Goal: Transaction & Acquisition: Purchase product/service

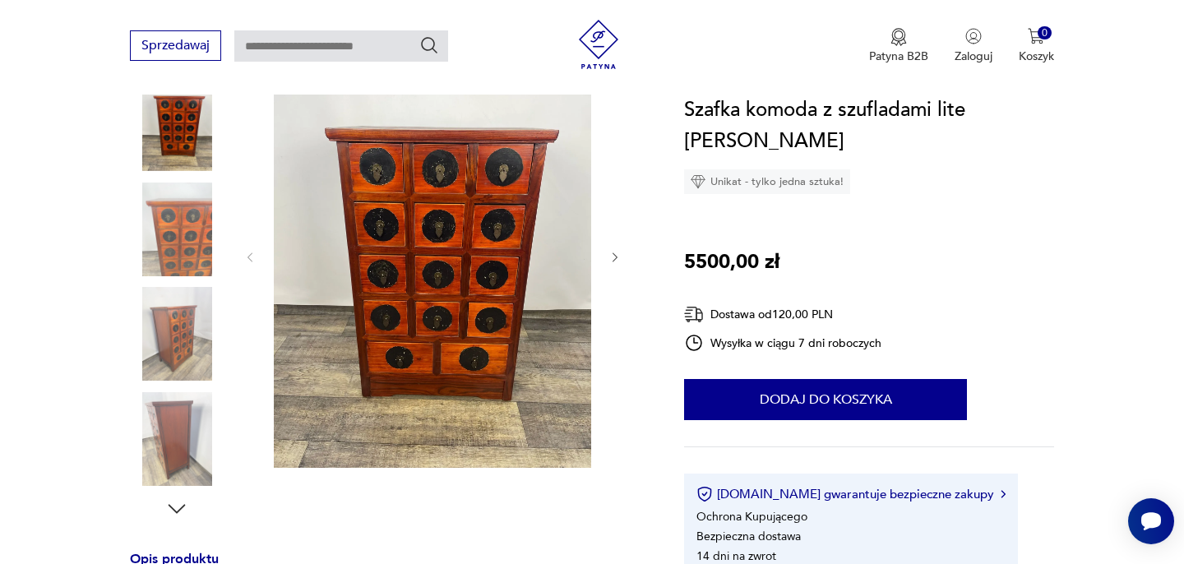
scroll to position [222, 0]
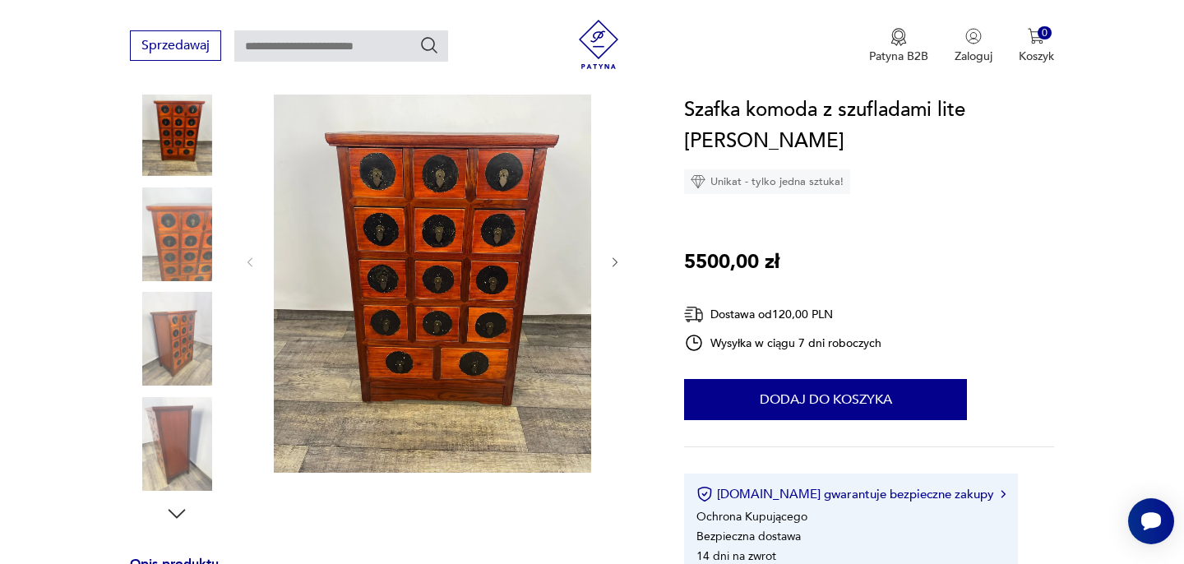
click at [190, 335] on img at bounding box center [177, 339] width 94 height 94
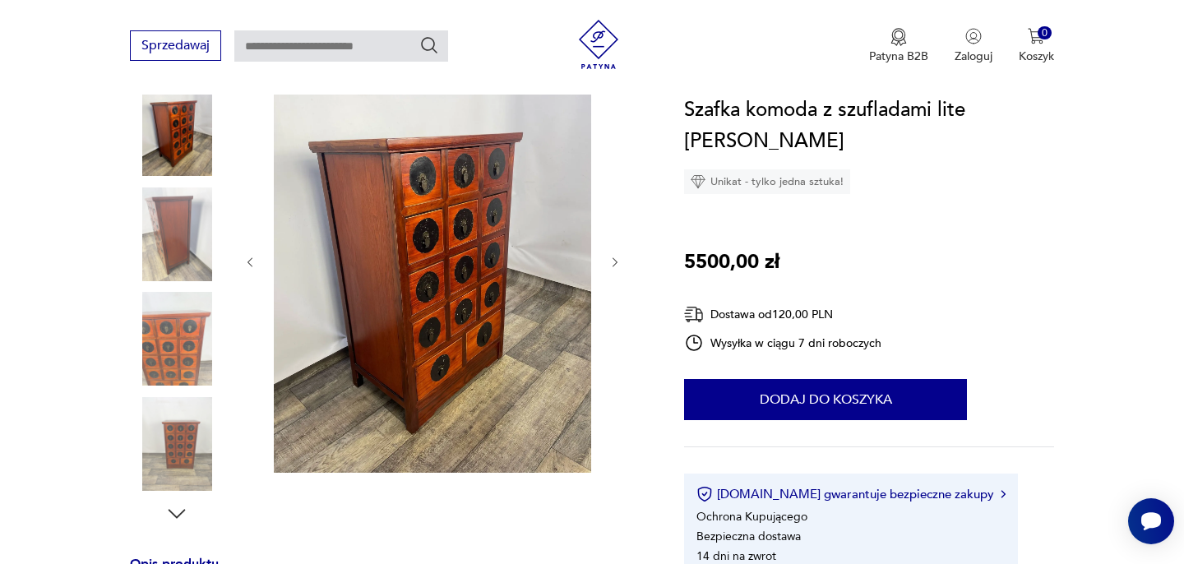
click at [182, 153] on img at bounding box center [177, 129] width 94 height 94
click at [187, 444] on img at bounding box center [177, 444] width 94 height 94
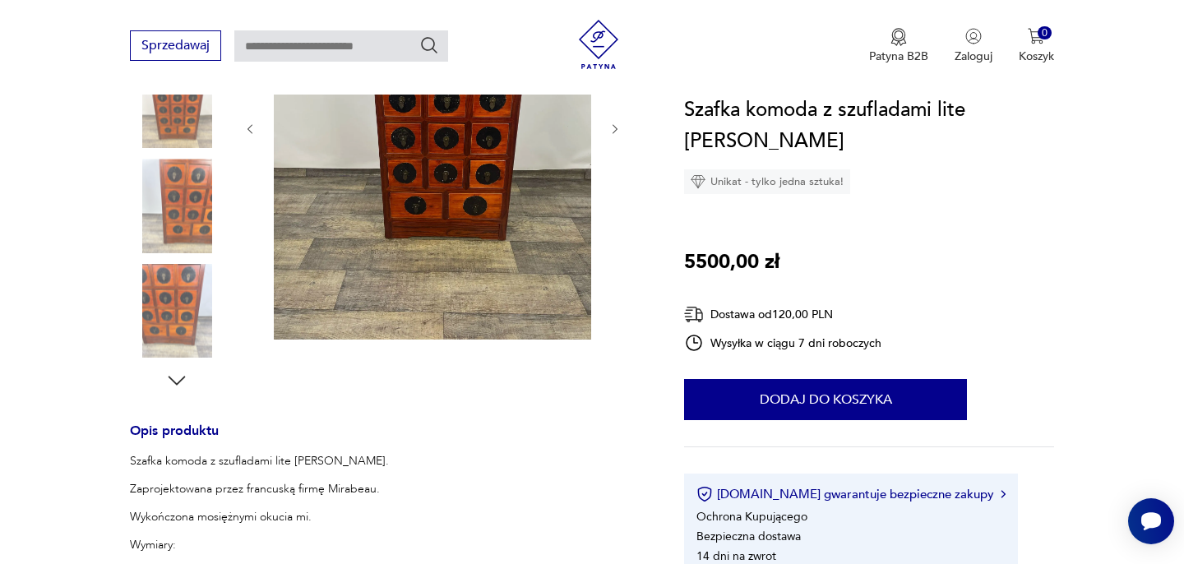
scroll to position [415, 0]
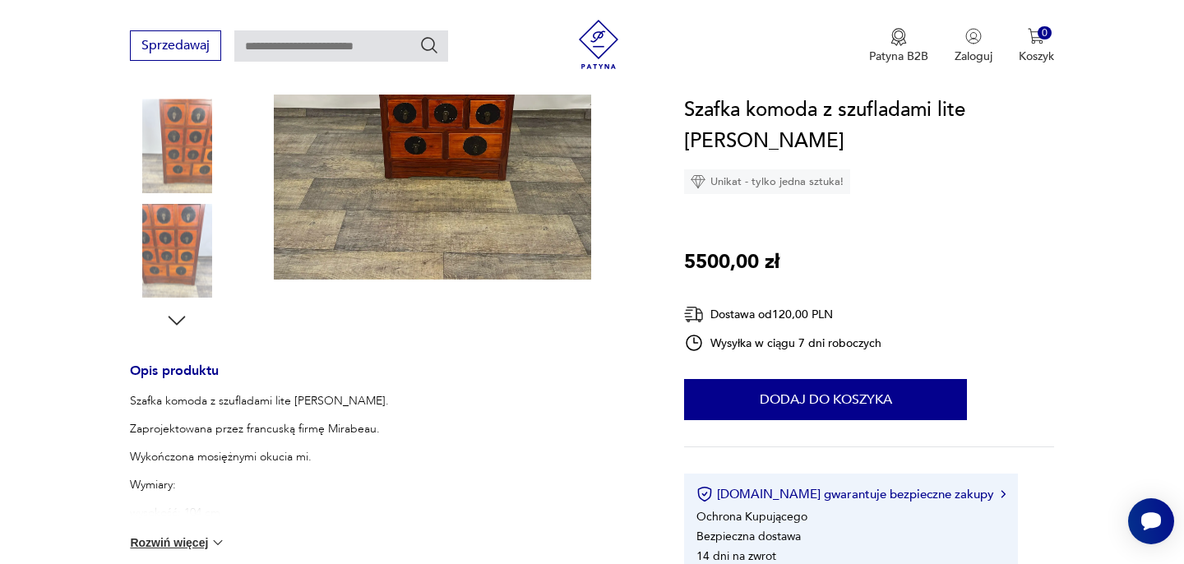
click at [176, 318] on icon "button" at bounding box center [176, 320] width 25 height 25
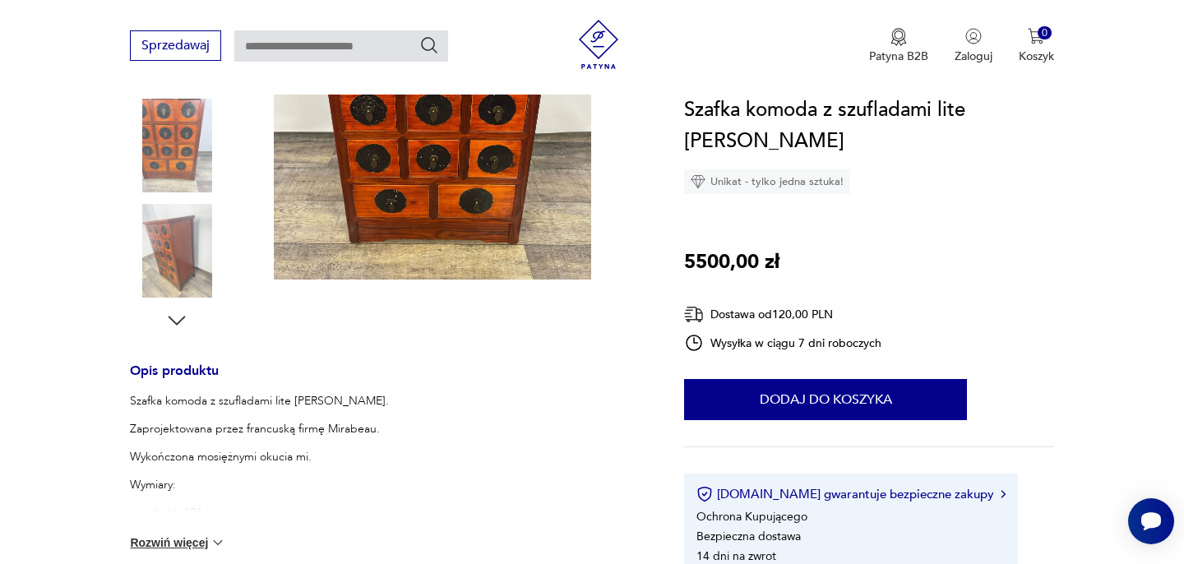
click at [184, 273] on img at bounding box center [177, 251] width 94 height 94
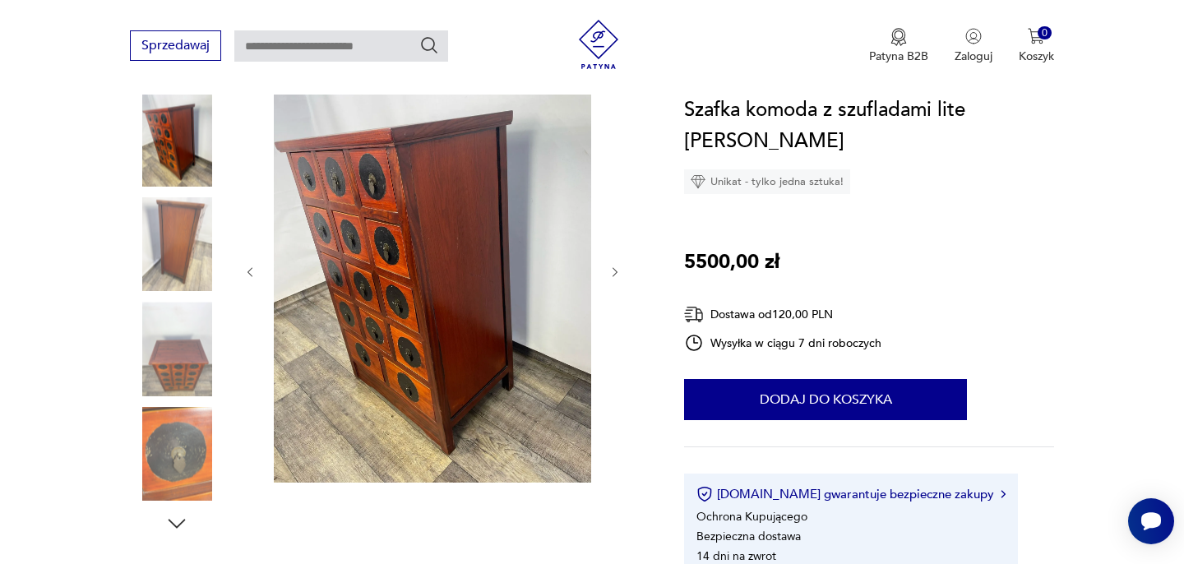
scroll to position [217, 0]
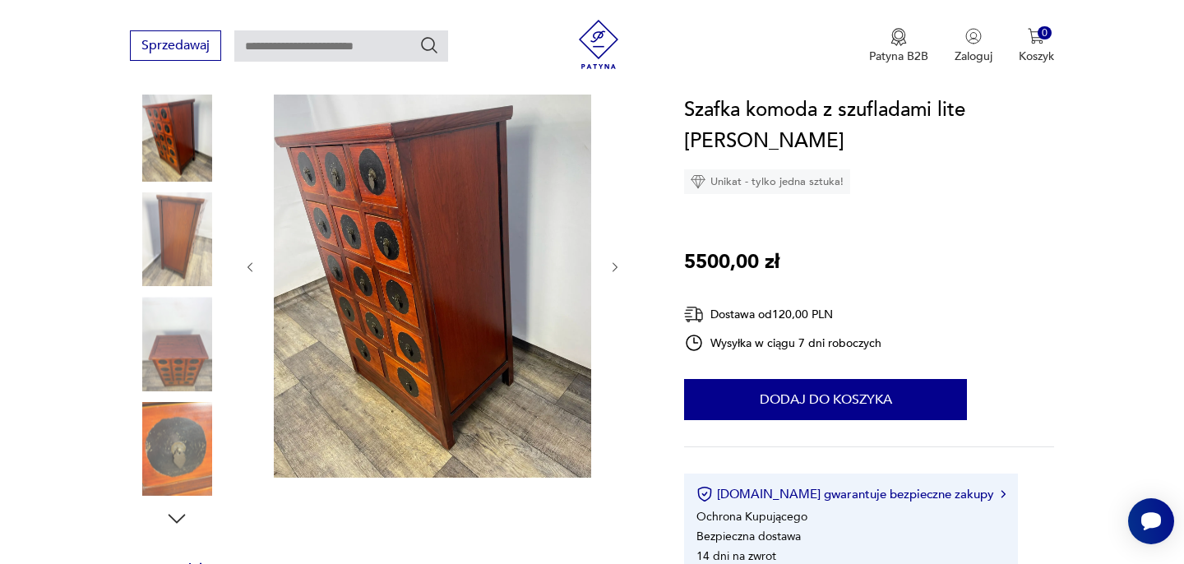
click at [187, 450] on img at bounding box center [177, 449] width 94 height 94
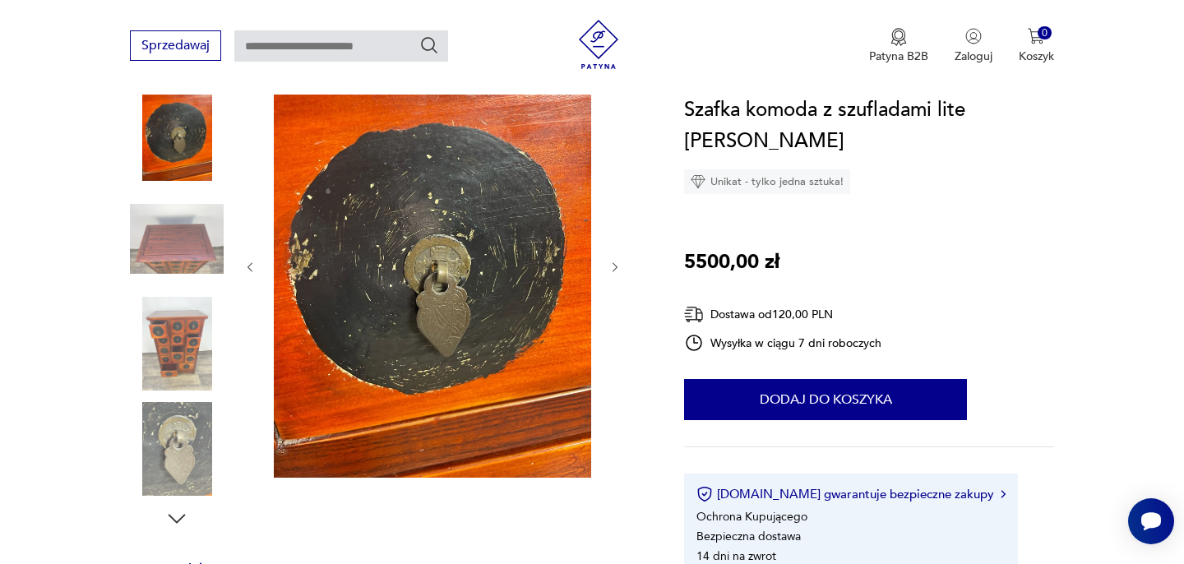
click at [183, 506] on icon "button" at bounding box center [176, 518] width 25 height 25
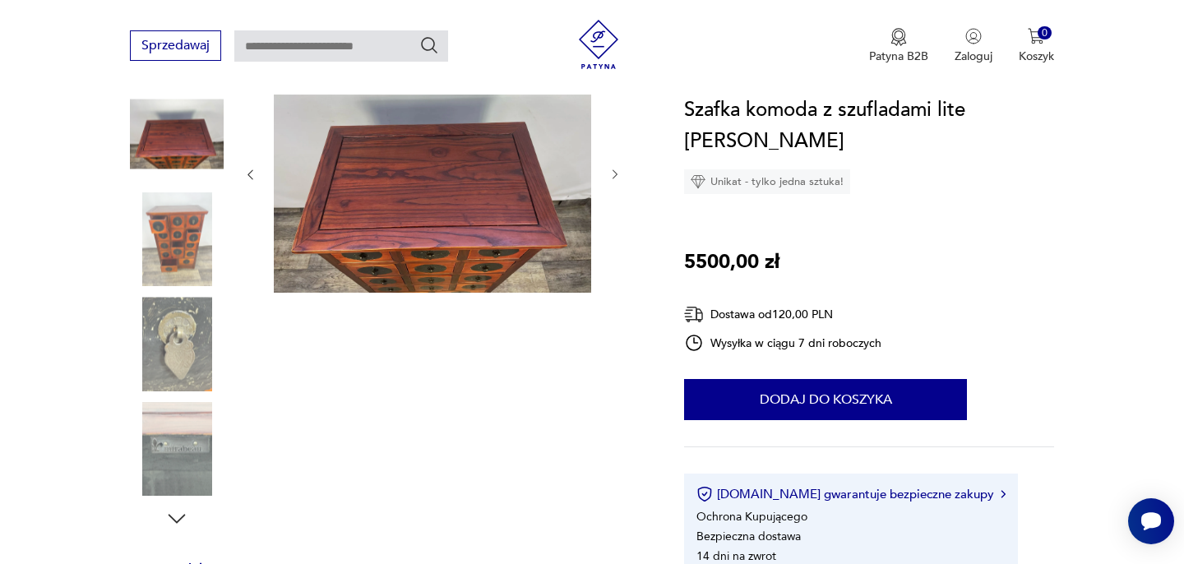
click at [169, 264] on img at bounding box center [177, 239] width 94 height 94
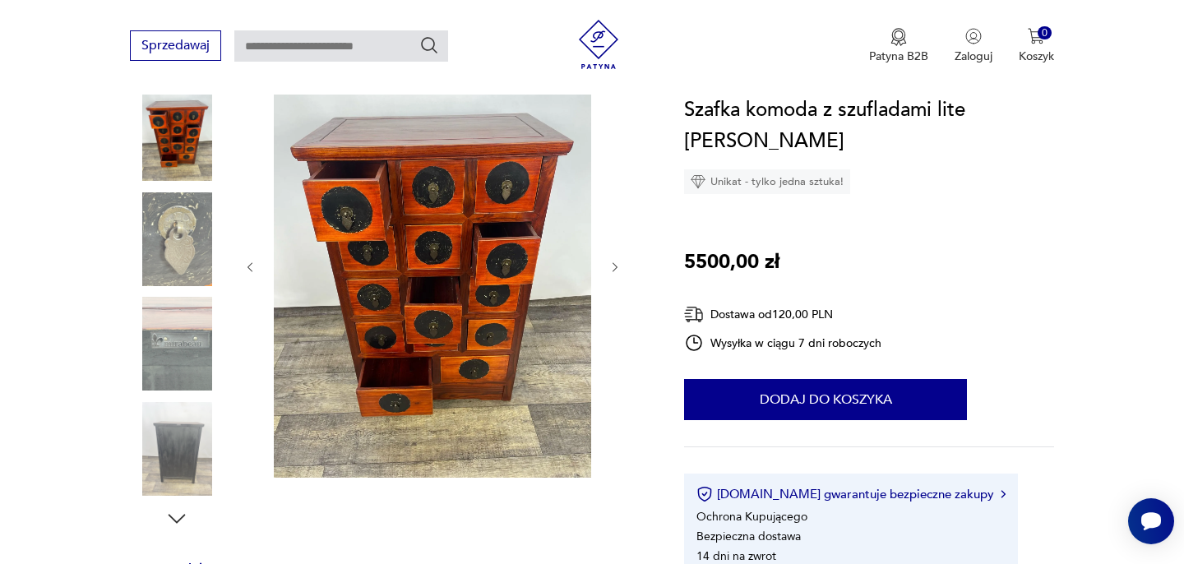
click at [185, 363] on img at bounding box center [177, 344] width 94 height 94
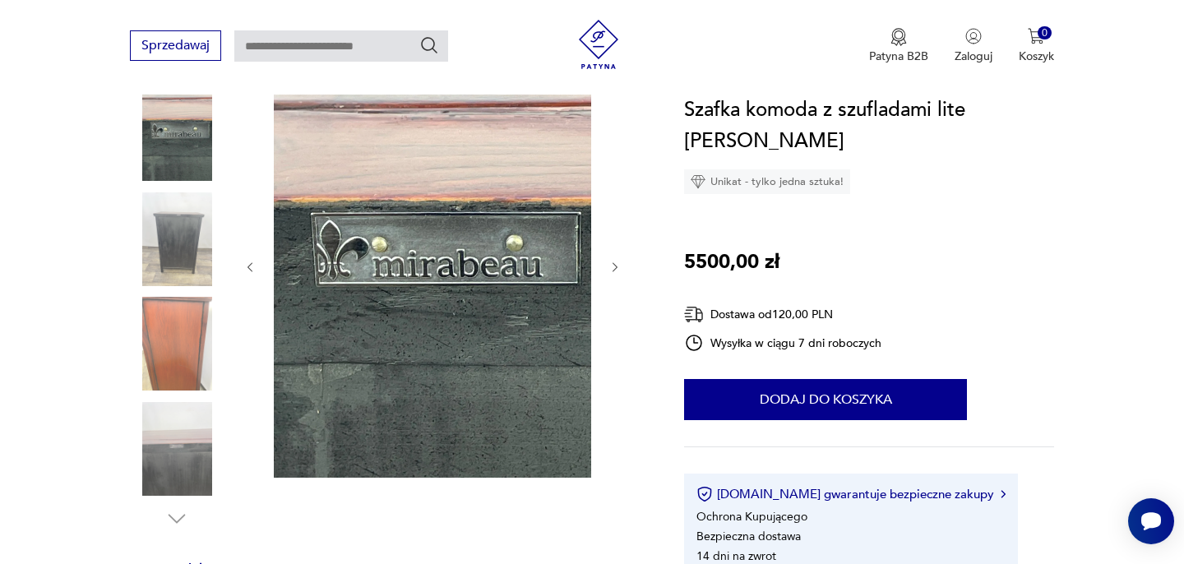
click at [185, 445] on img at bounding box center [177, 449] width 94 height 94
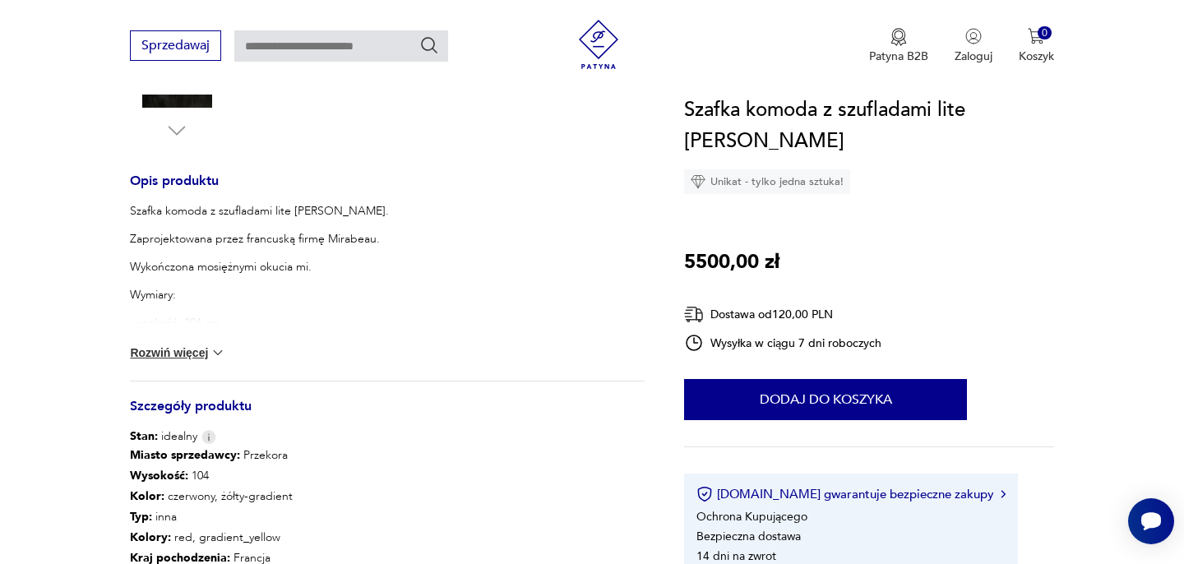
scroll to position [617, 0]
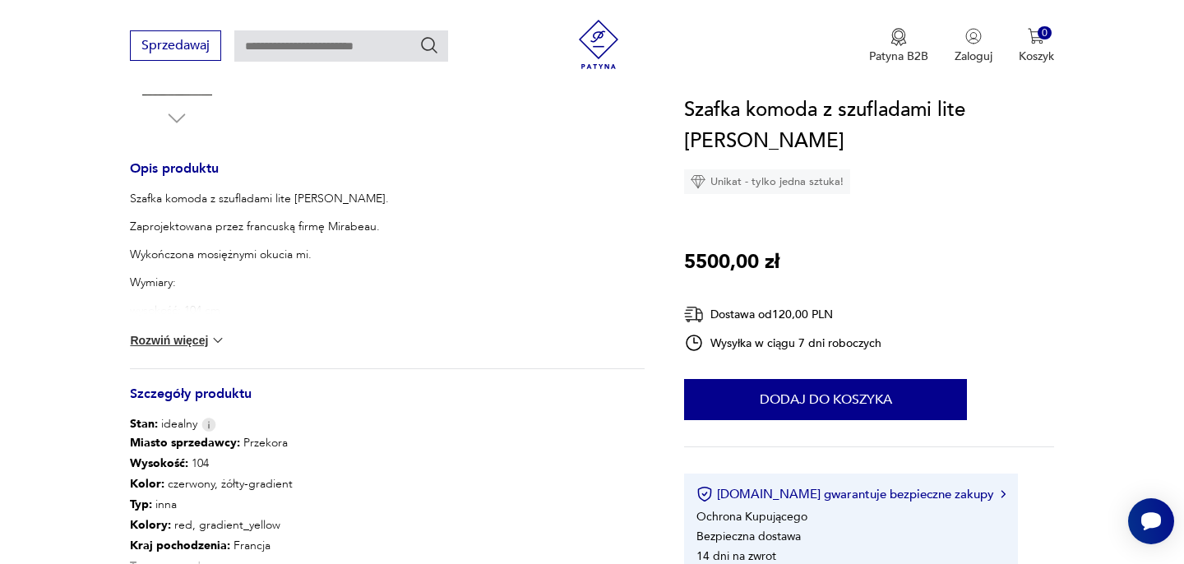
click at [186, 339] on button "Rozwiń więcej" at bounding box center [177, 340] width 95 height 16
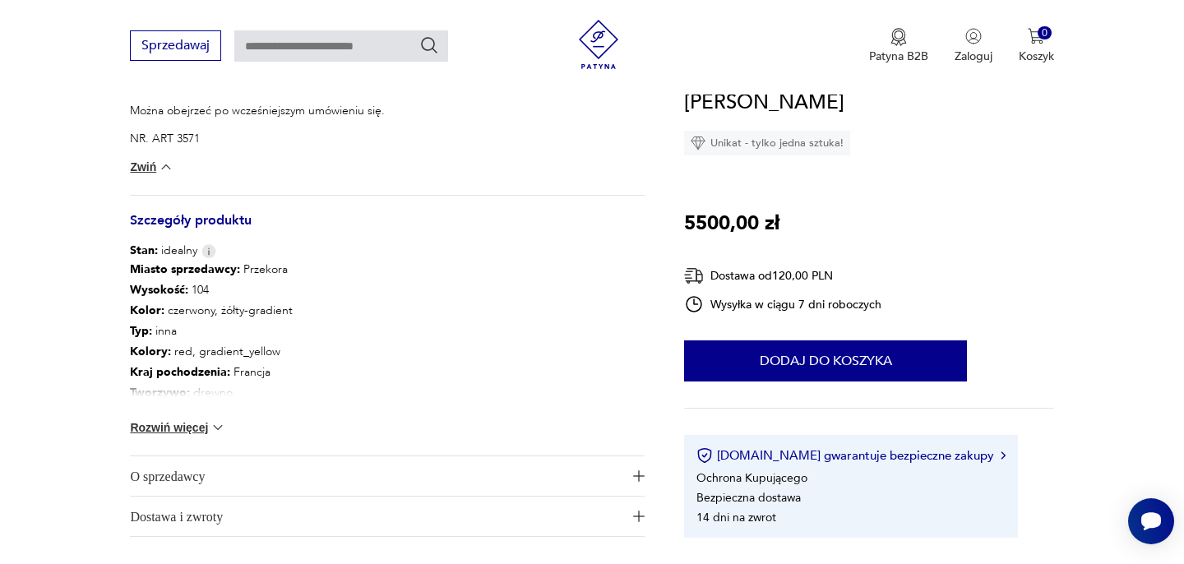
scroll to position [1143, 0]
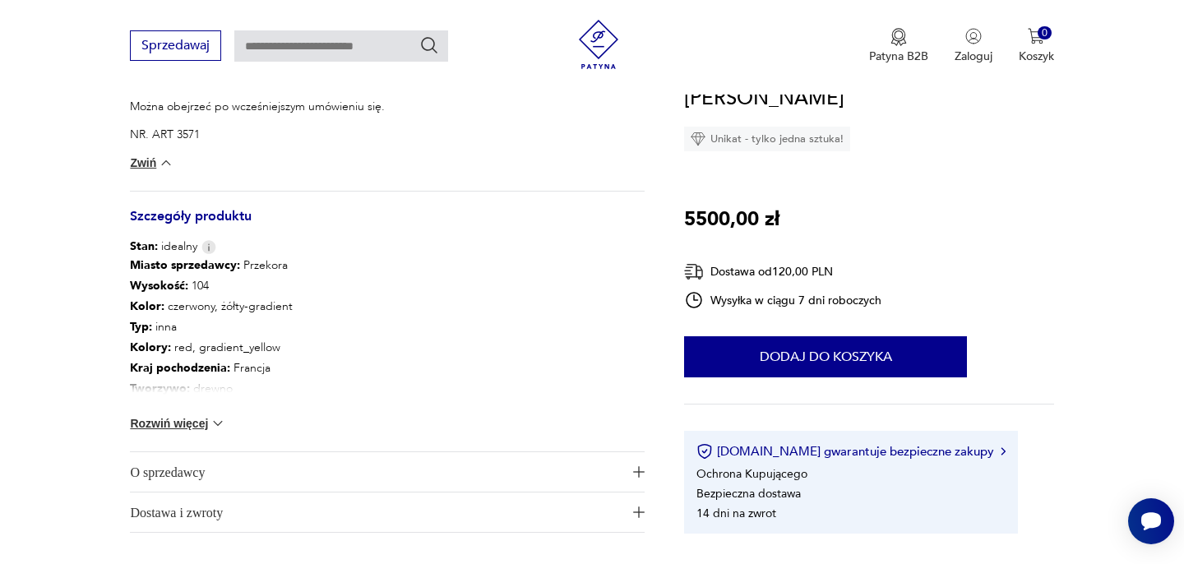
click at [201, 418] on button "Rozwiń więcej" at bounding box center [177, 423] width 95 height 16
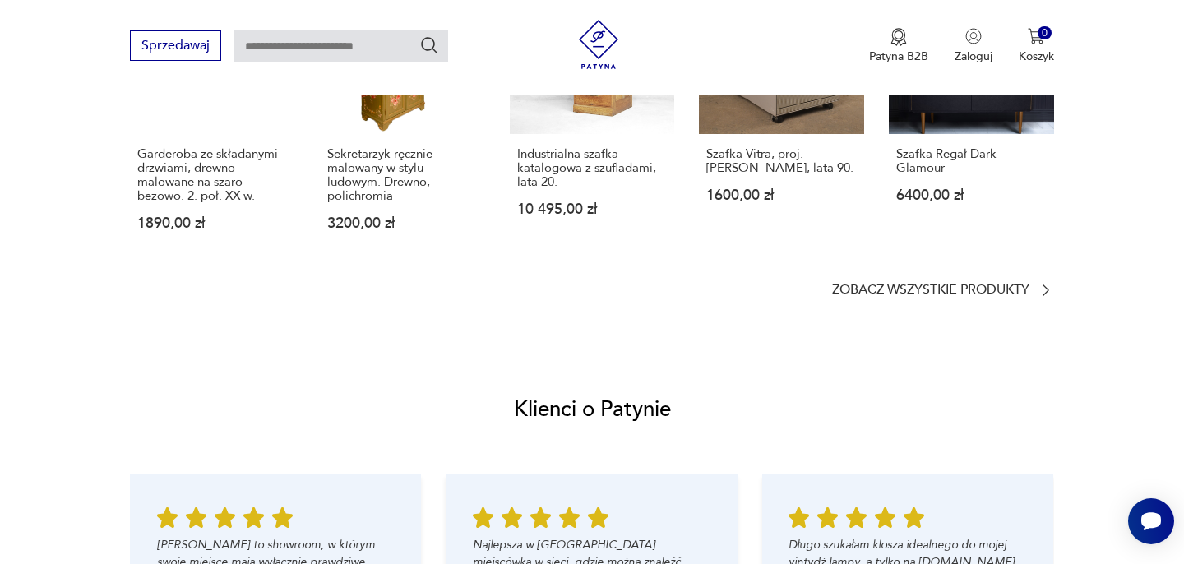
scroll to position [1913, 0]
